Goal: Find specific page/section: Find specific page/section

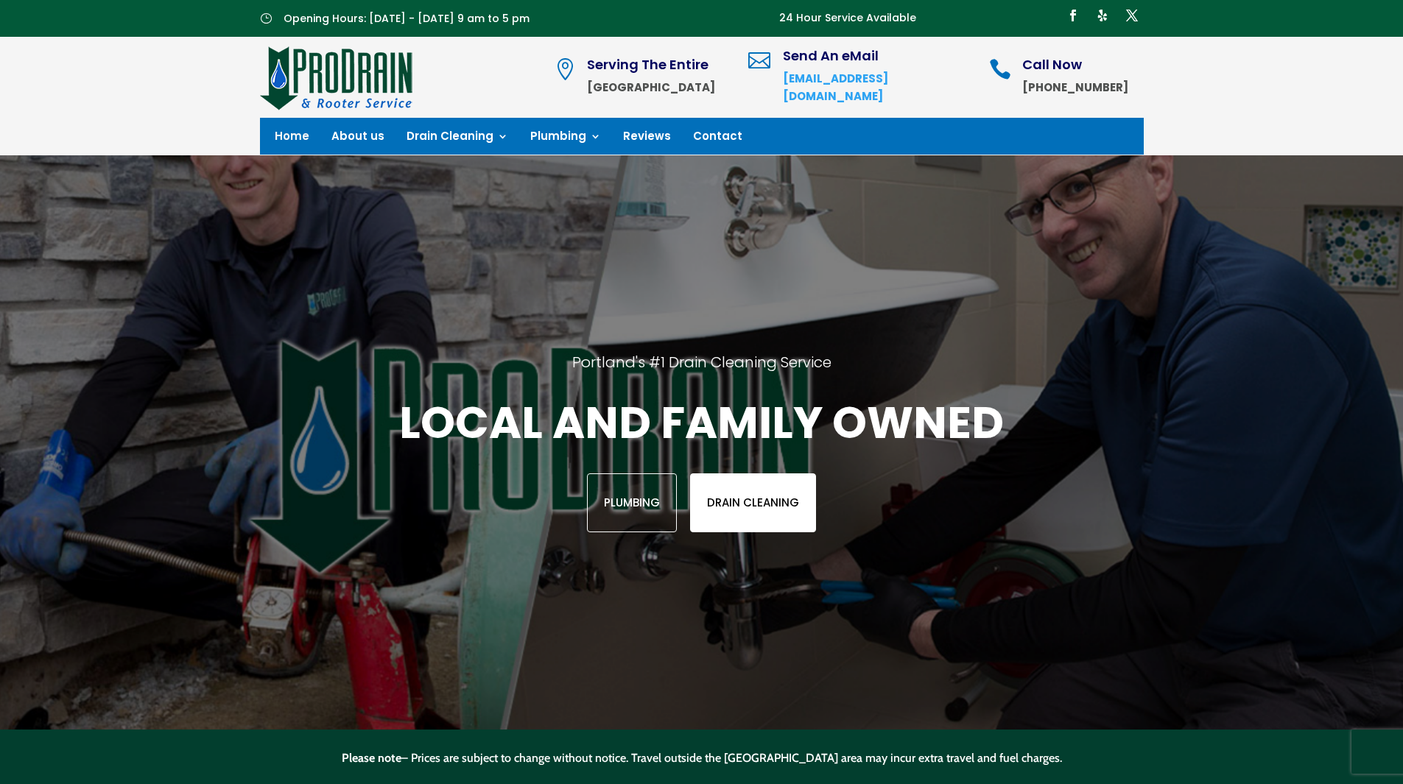
click at [734, 500] on link "Drain Cleaning" at bounding box center [753, 503] width 126 height 59
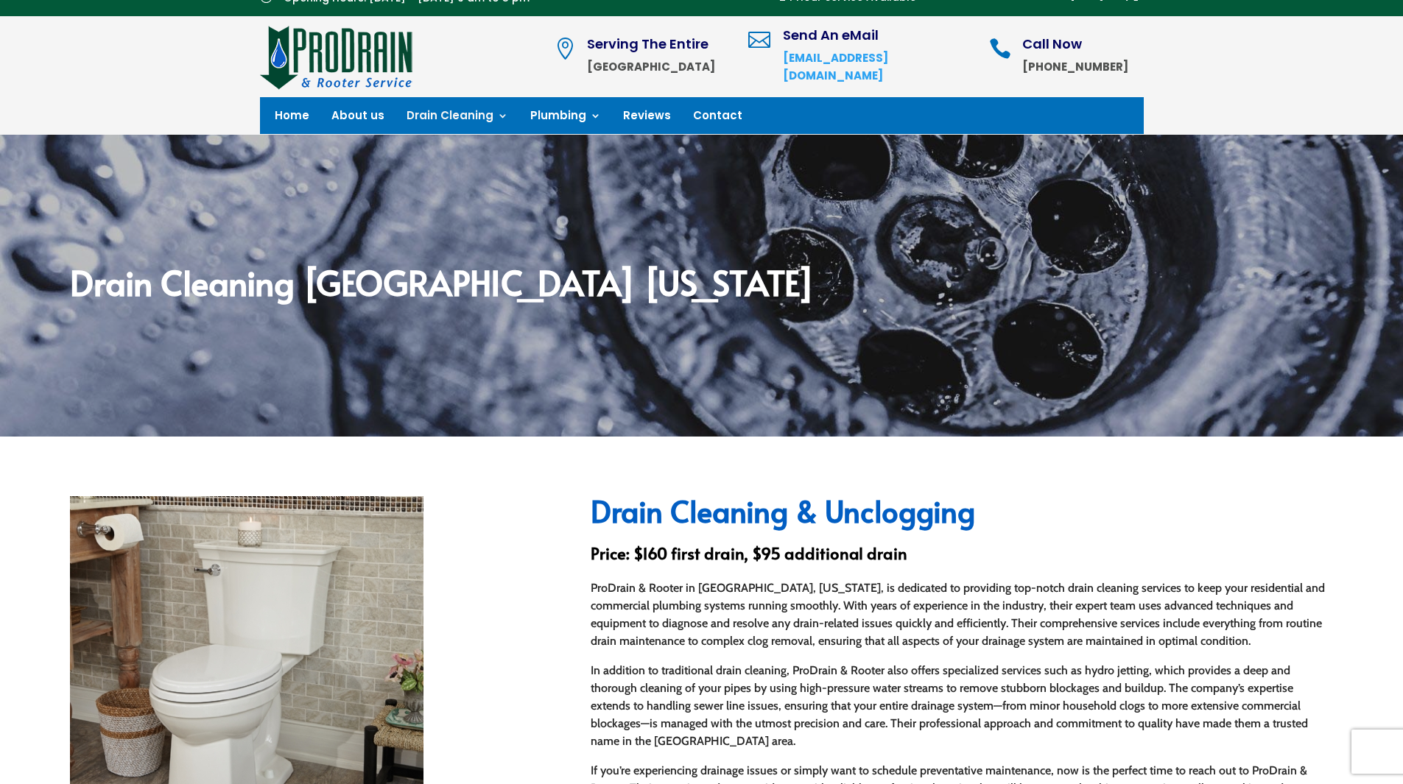
scroll to position [32, 0]
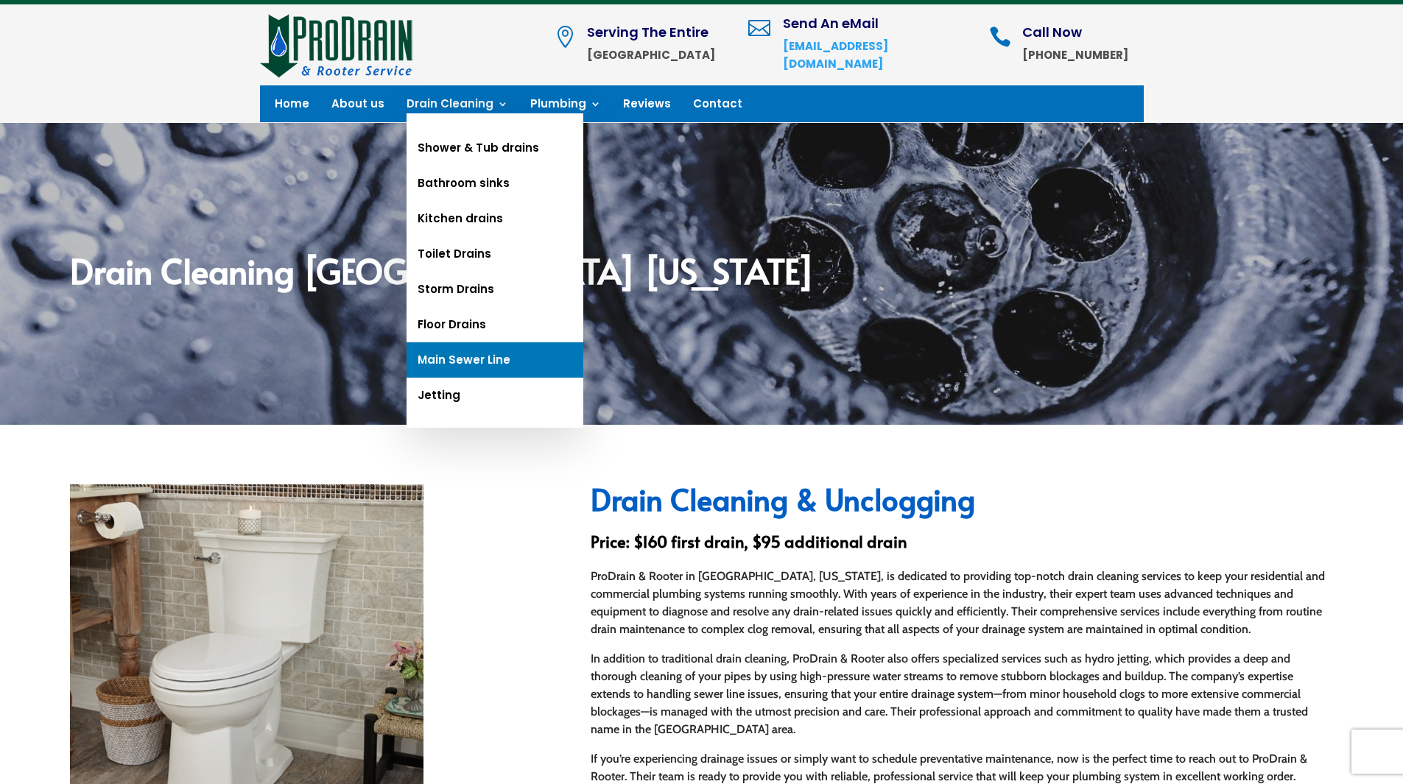
click at [454, 365] on link "Main Sewer Line" at bounding box center [495, 359] width 177 height 35
